Goal: Transaction & Acquisition: Purchase product/service

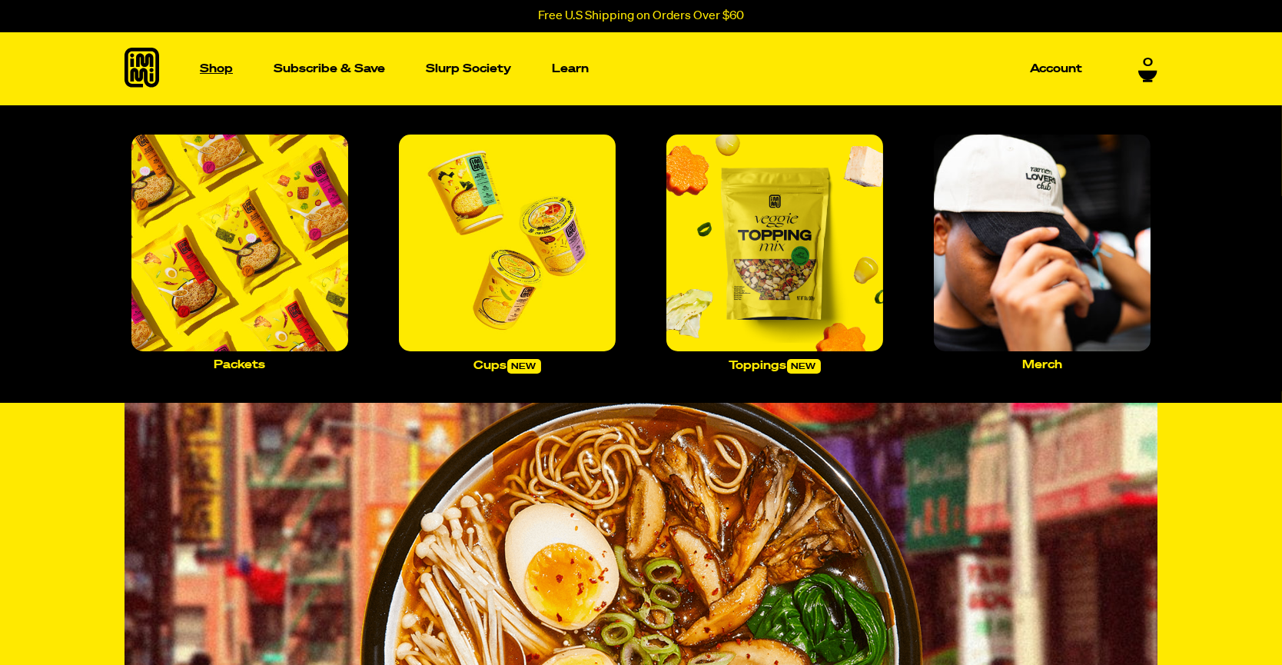
click at [223, 68] on p "Shop" at bounding box center [216, 69] width 33 height 12
click at [221, 64] on p "Shop" at bounding box center [216, 69] width 33 height 12
click at [239, 357] on link "Packets" at bounding box center [239, 252] width 229 height 248
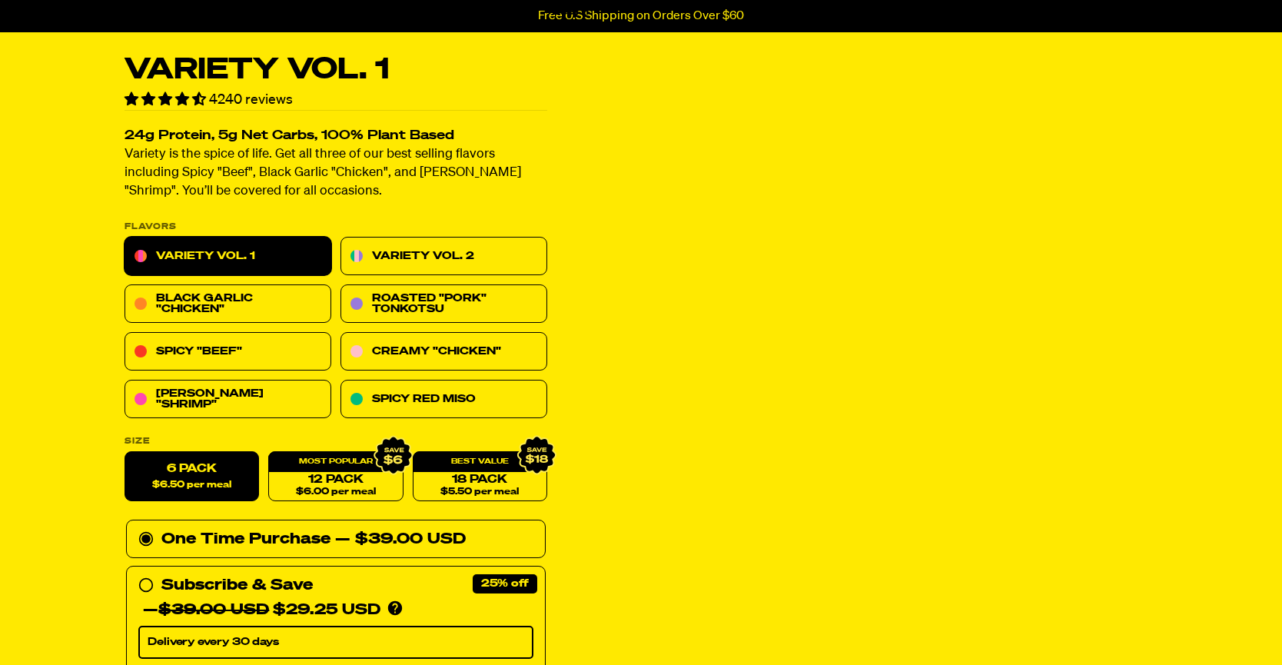
scroll to position [76, 0]
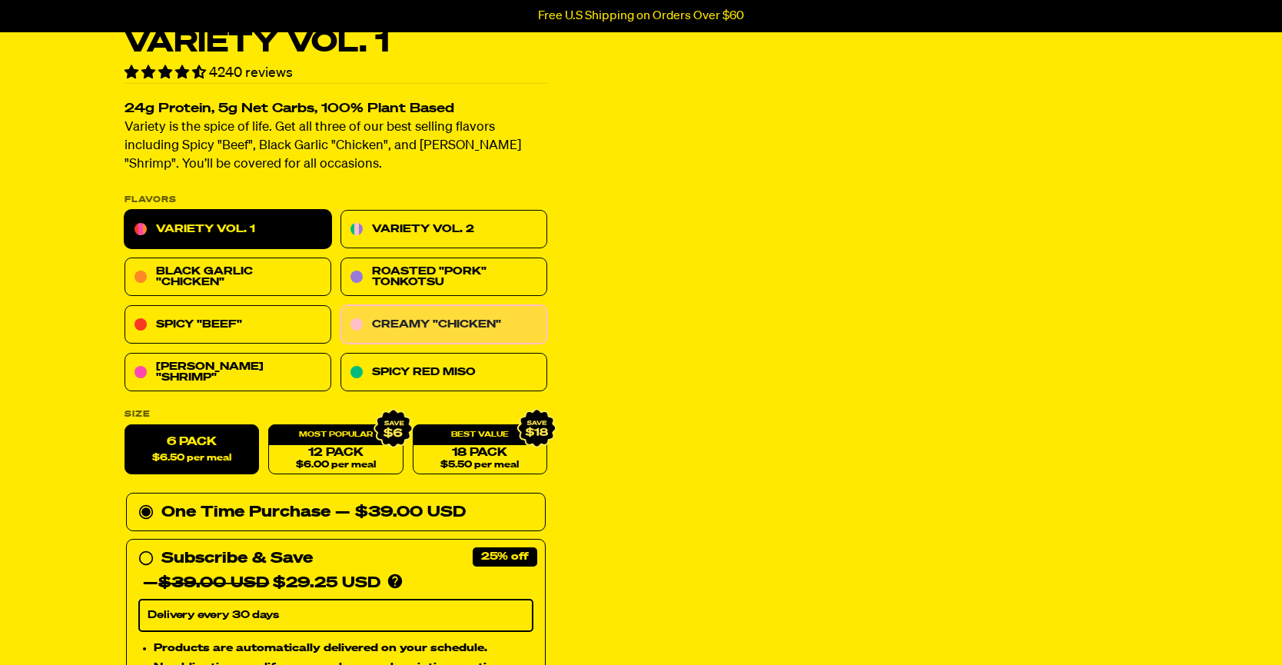
click at [398, 323] on link "Creamy "Chicken"" at bounding box center [443, 325] width 207 height 38
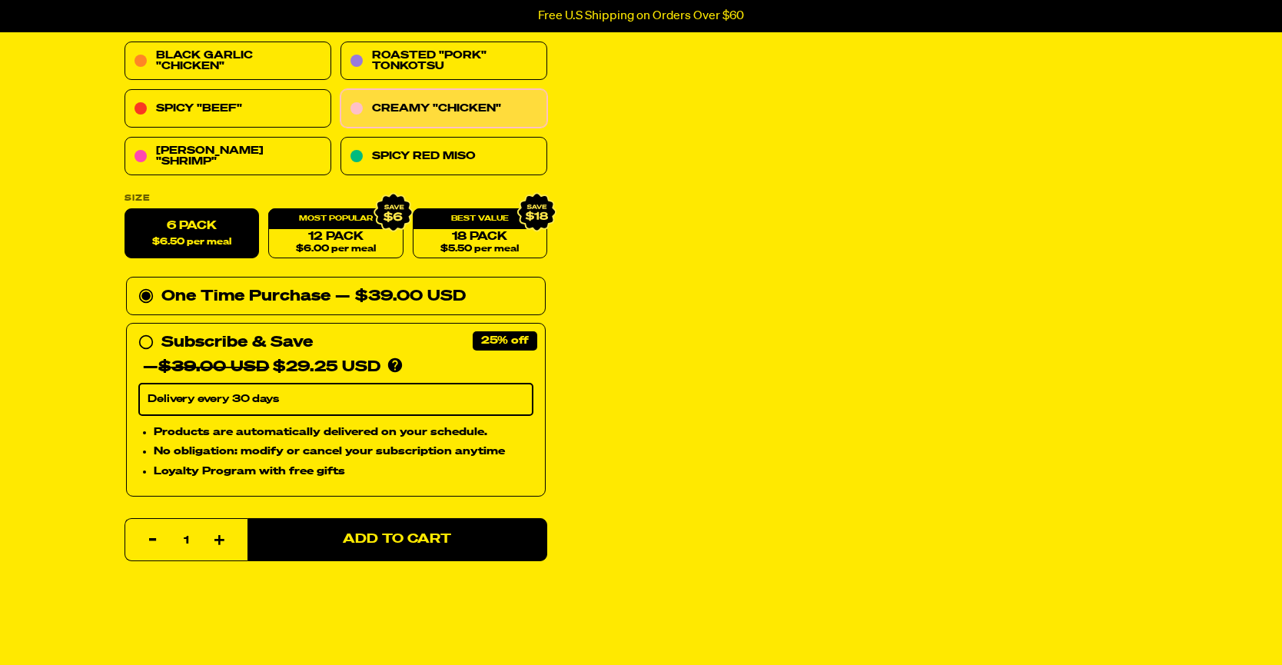
scroll to position [307, 0]
